Goal: Task Accomplishment & Management: Use online tool/utility

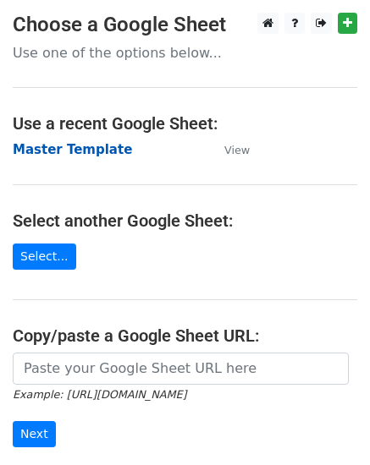
click at [67, 153] on strong "Master Template" at bounding box center [72, 149] width 119 height 15
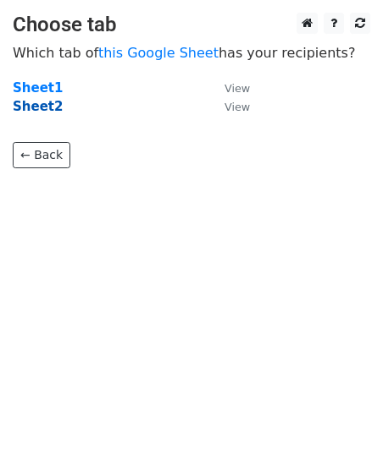
click at [36, 113] on strong "Sheet2" at bounding box center [38, 106] width 50 height 15
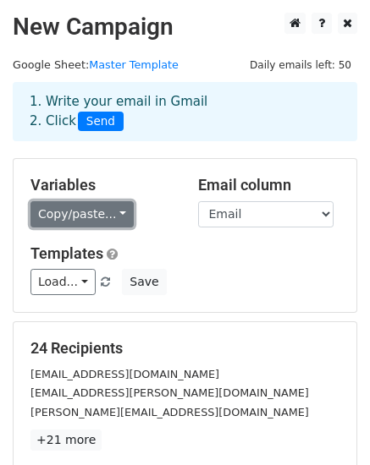
click at [71, 206] on link "Copy/paste..." at bounding box center [81, 214] width 103 height 26
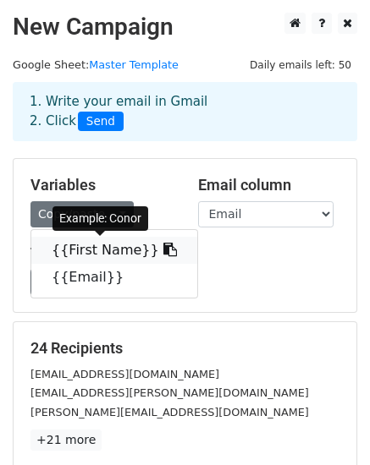
click at [105, 252] on link "{{First Name}}" at bounding box center [114, 250] width 166 height 27
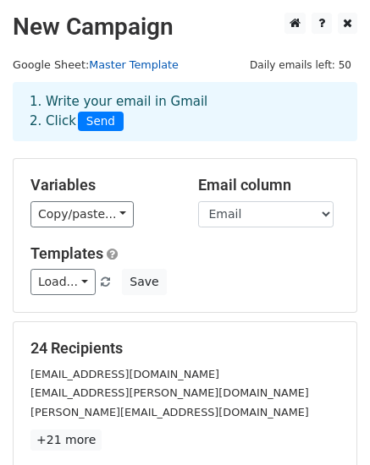
click at [116, 58] on link "Master Template" at bounding box center [134, 64] width 90 height 13
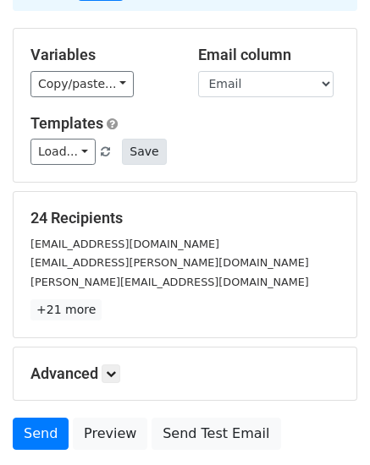
scroll to position [259, 0]
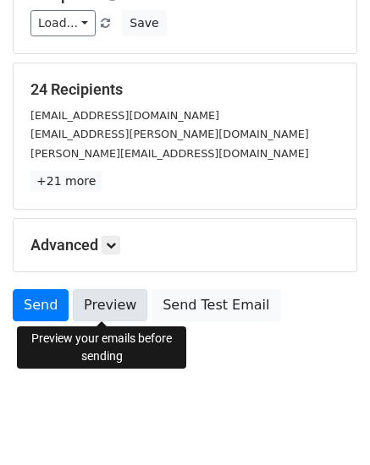
click at [87, 300] on link "Preview" at bounding box center [110, 305] width 74 height 32
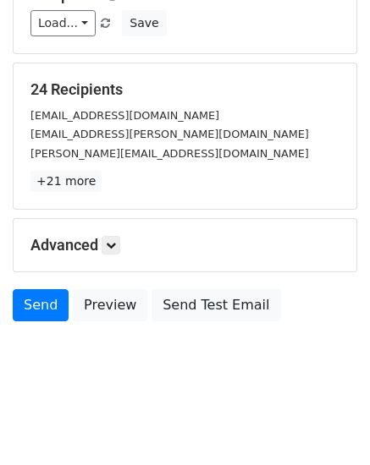
click at [104, 244] on h5 "Advanced" at bounding box center [184, 245] width 309 height 19
click at [120, 246] on link at bounding box center [111, 245] width 19 height 19
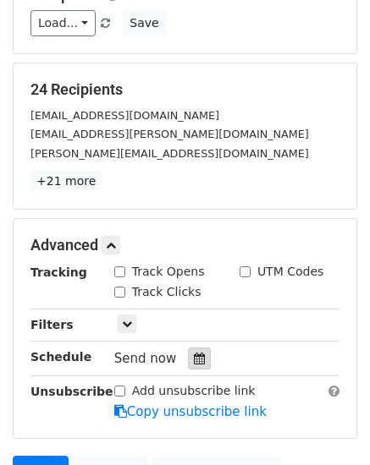
click at [188, 359] on div at bounding box center [199, 359] width 23 height 22
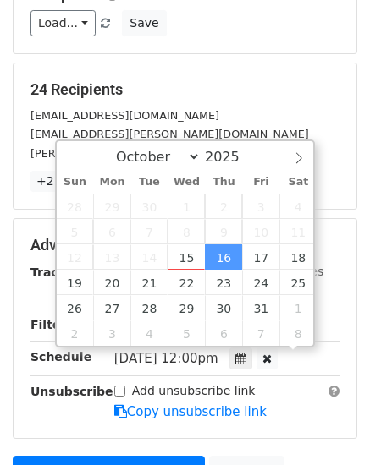
scroll to position [1, 0]
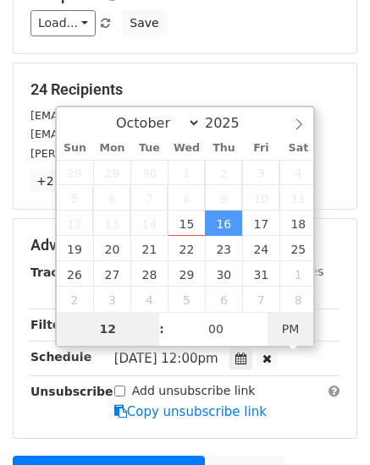
type input "[DATE] 00:00"
click at [283, 325] on span "PM" at bounding box center [290, 329] width 47 height 34
click at [123, 328] on input "08" at bounding box center [108, 329] width 103 height 34
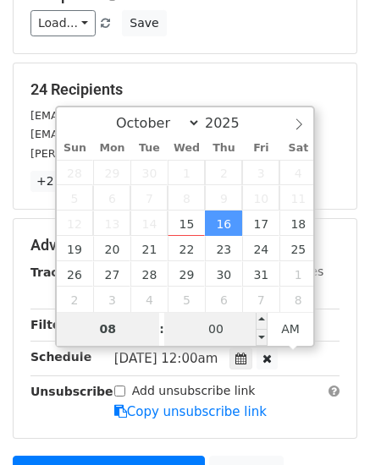
type input "08"
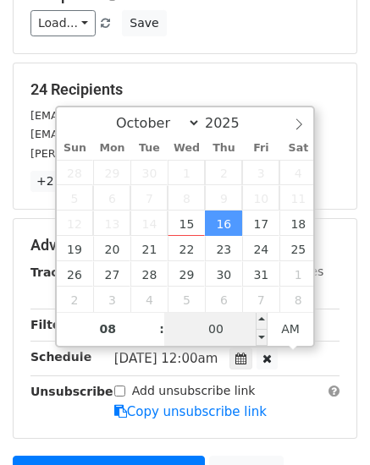
type input "[DATE] 08:00"
click at [234, 328] on input "00" at bounding box center [215, 329] width 103 height 34
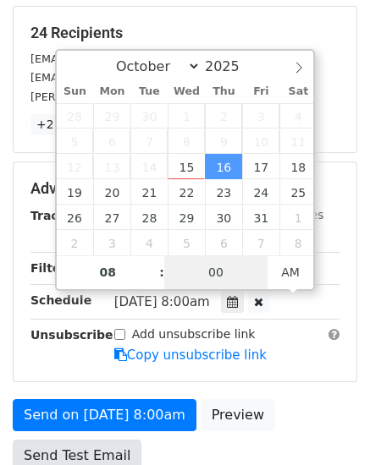
scroll to position [344, 0]
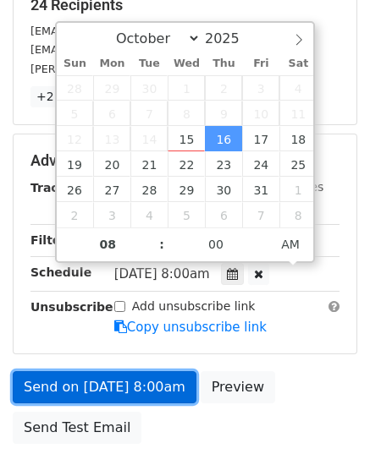
click at [52, 379] on link "Send on [DATE] 8:00am" at bounding box center [105, 388] width 184 height 32
